Goal: Find specific page/section: Find specific page/section

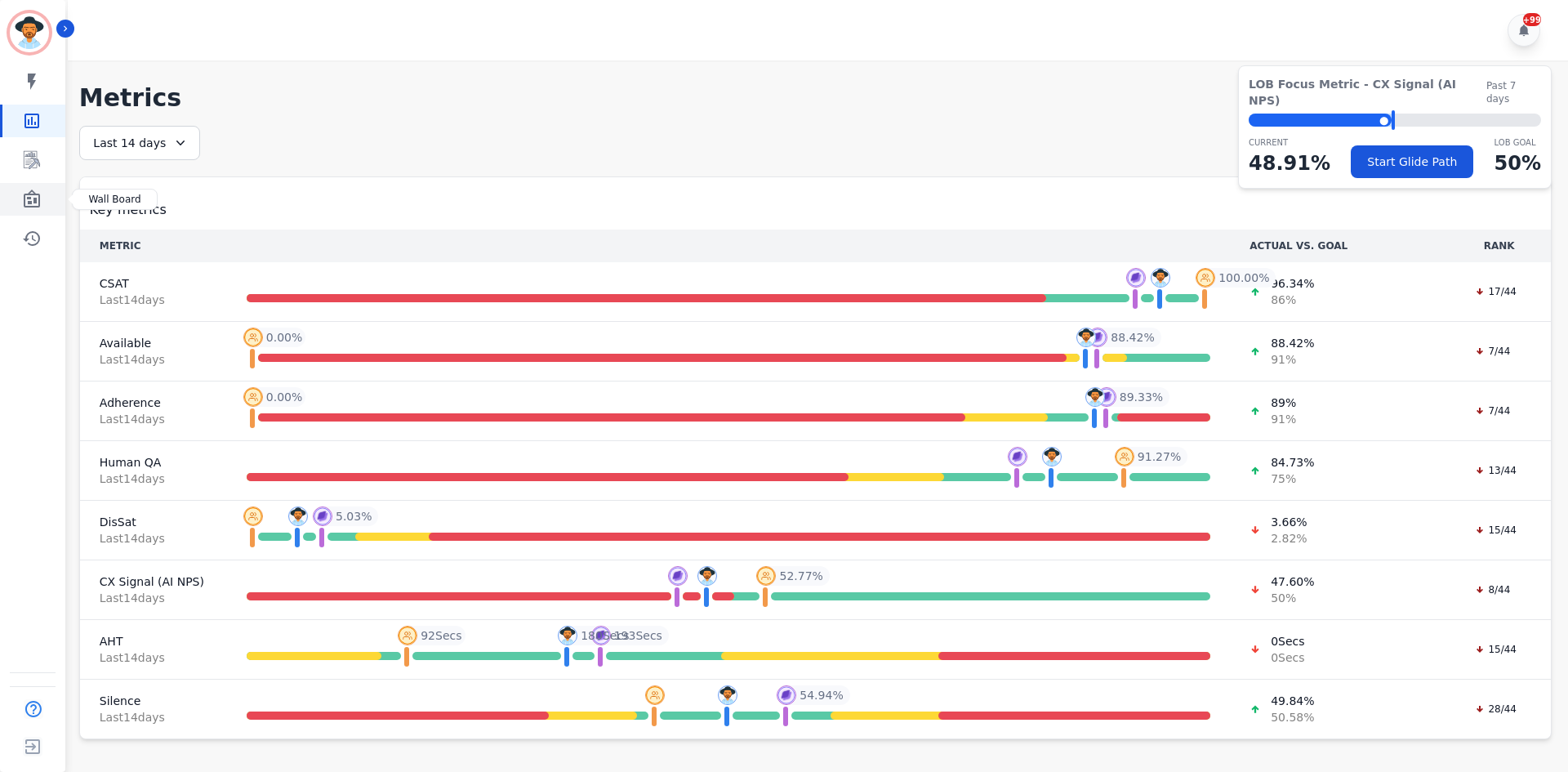
click at [0, 214] on div "Sidebar" at bounding box center [33, 198] width 65 height 33
click at [26, 160] on icon "Sidebar" at bounding box center [32, 160] width 16 height 18
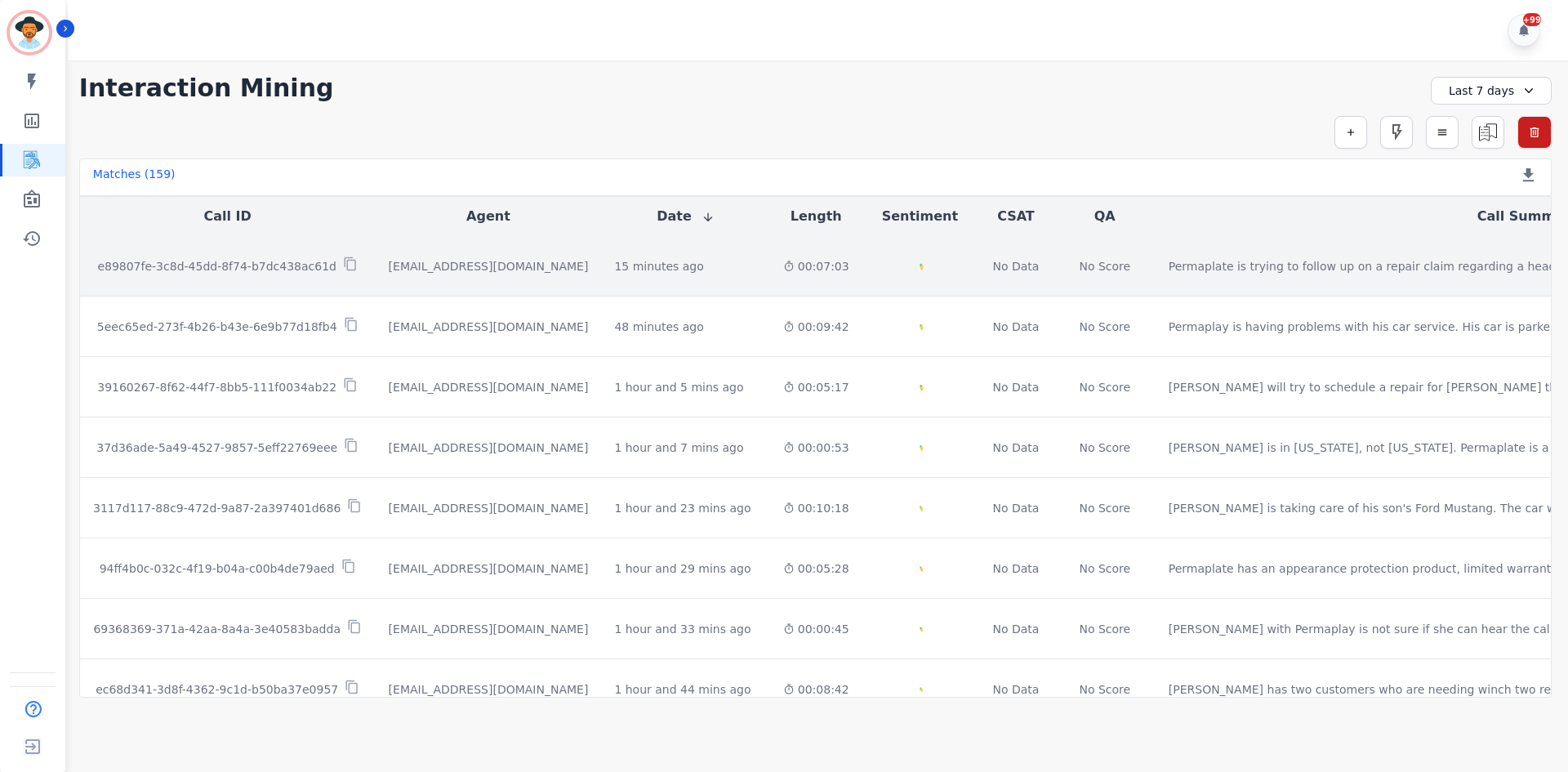
click at [885, 266] on div "Created with Highcharts 10.2.0 Overall Positive: 30.3 ( 30.3 )% Neutral: 67 ( 6…" at bounding box center [920, 266] width 89 height 60
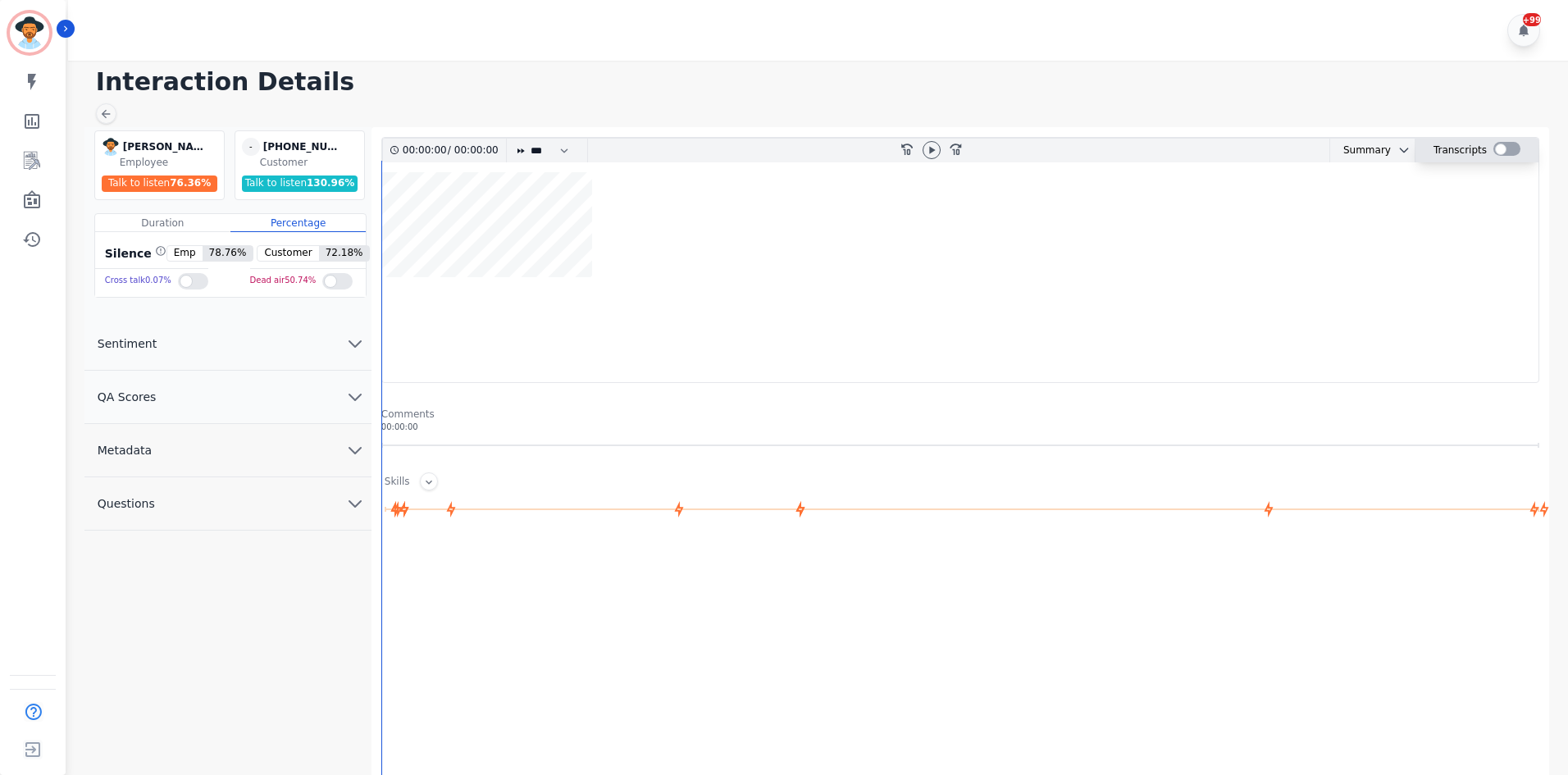
click at [1500, 153] on div at bounding box center [1506, 148] width 27 height 14
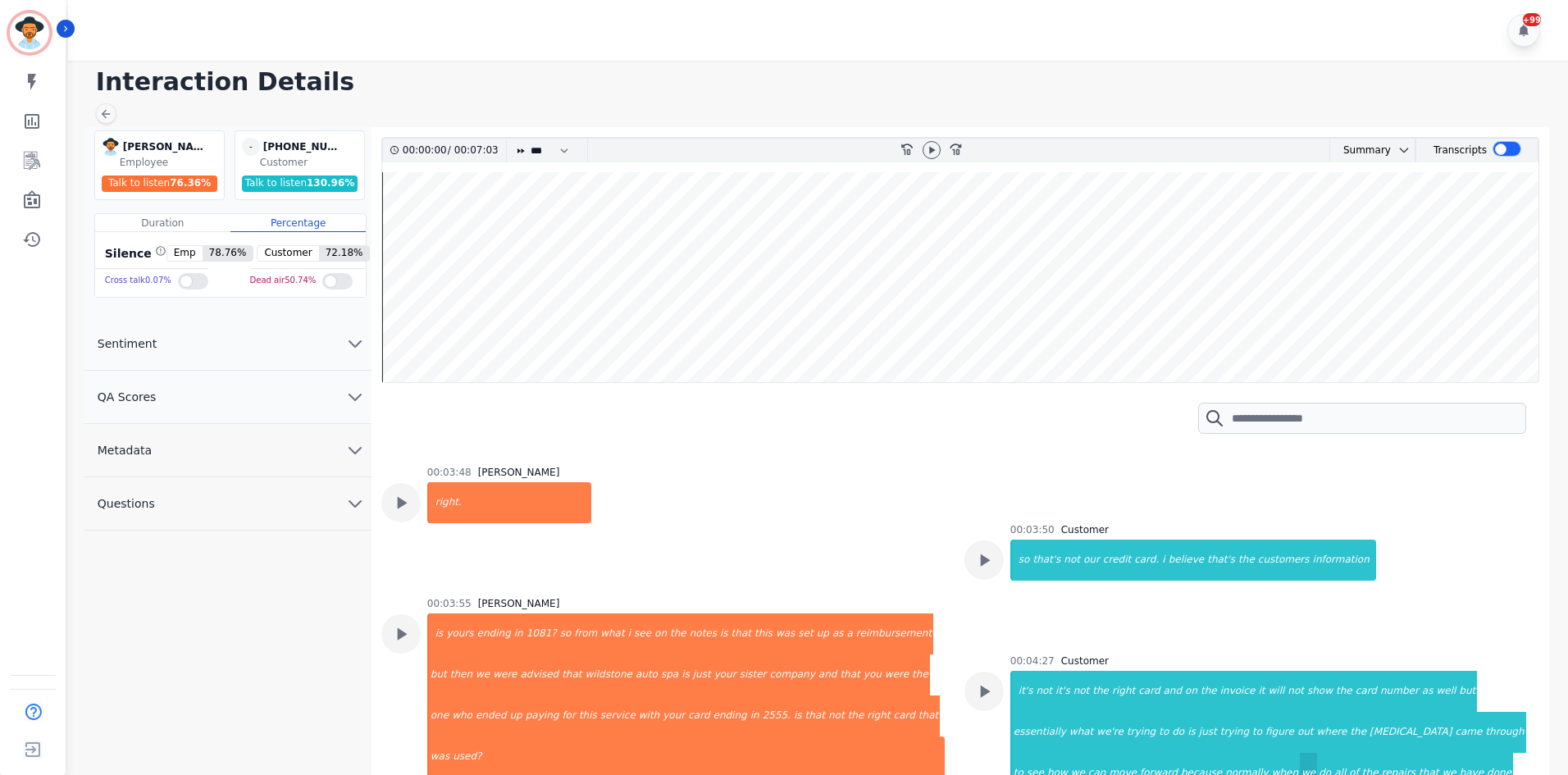
scroll to position [2296, 0]
